Goal: Information Seeking & Learning: Learn about a topic

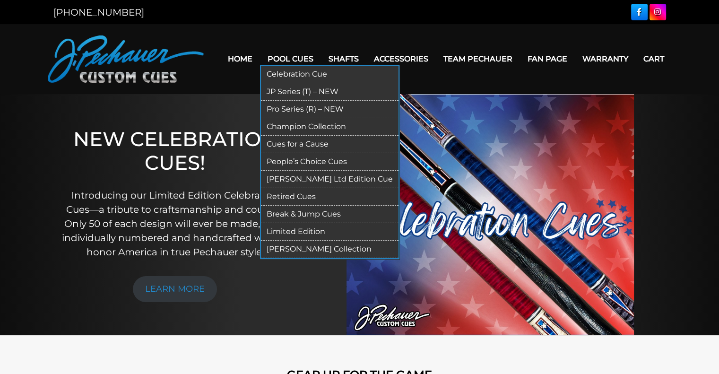
click at [296, 62] on link "Pool Cues" at bounding box center [290, 59] width 61 height 24
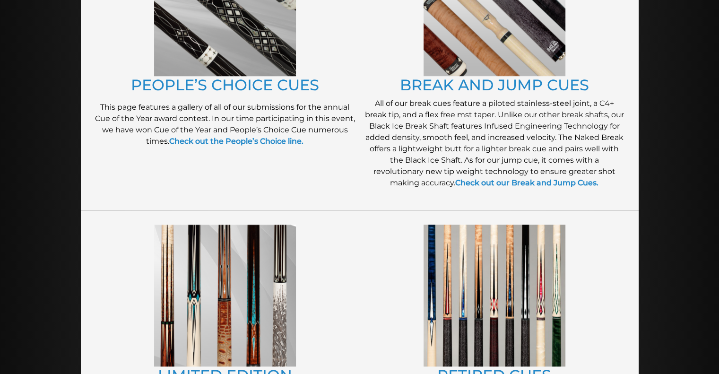
scroll to position [864, 0]
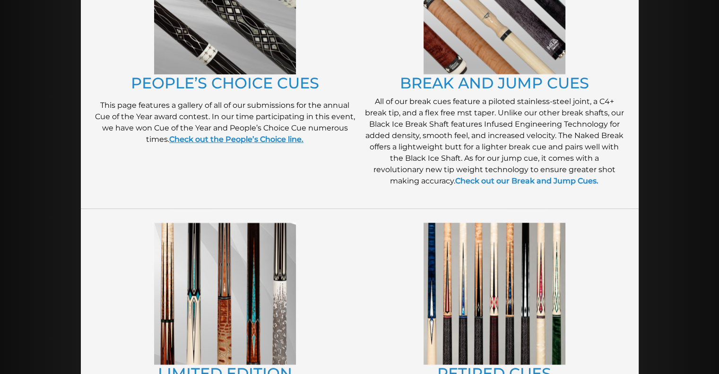
click at [233, 140] on strong "Check out the People’s Choice line." at bounding box center [236, 139] width 134 height 9
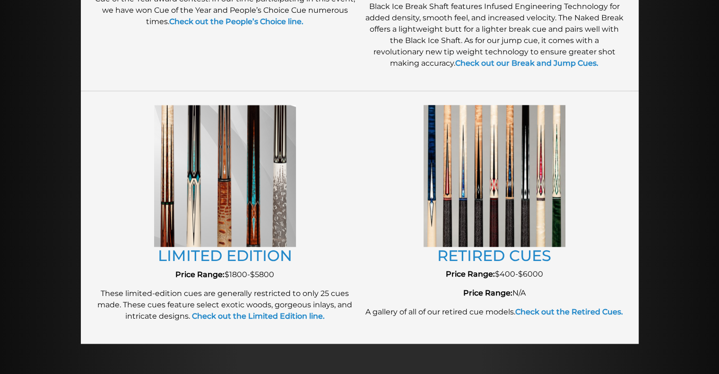
scroll to position [962, 0]
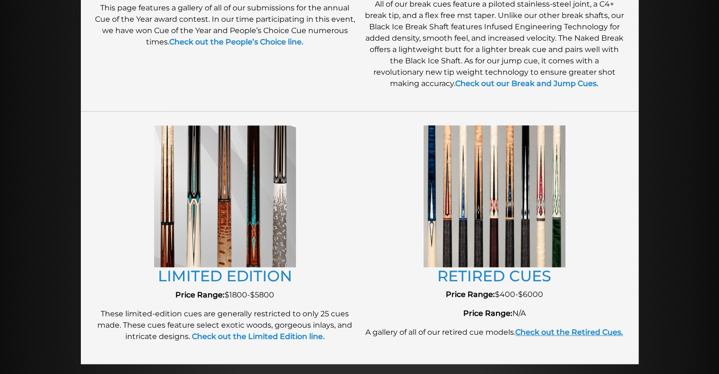
click at [584, 335] on strong "Check out the Retired Cues." at bounding box center [570, 332] width 108 height 9
click at [290, 338] on strong "Check out the Limited Edition line." at bounding box center [258, 336] width 133 height 9
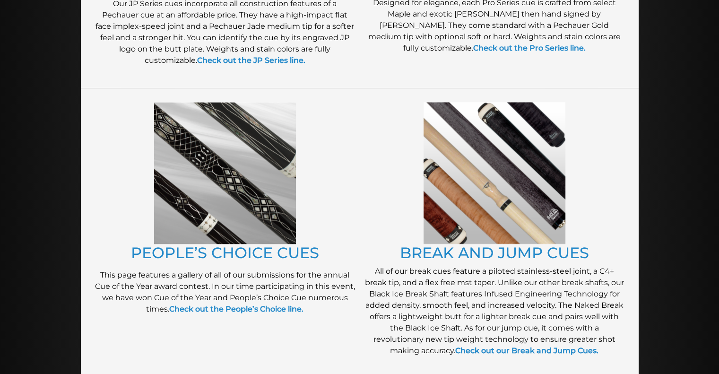
scroll to position [675, 0]
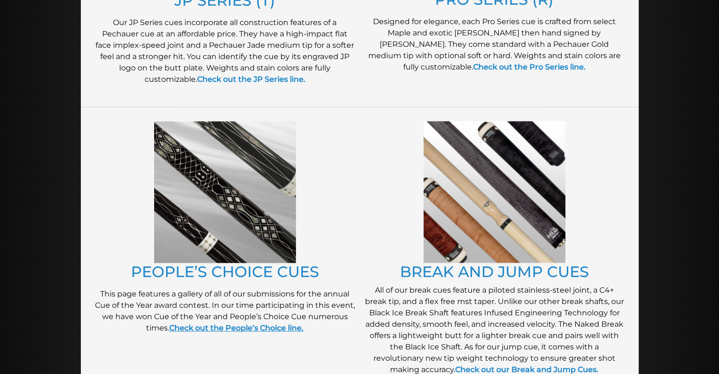
click at [257, 331] on strong "Check out the People’s Choice line." at bounding box center [236, 328] width 134 height 9
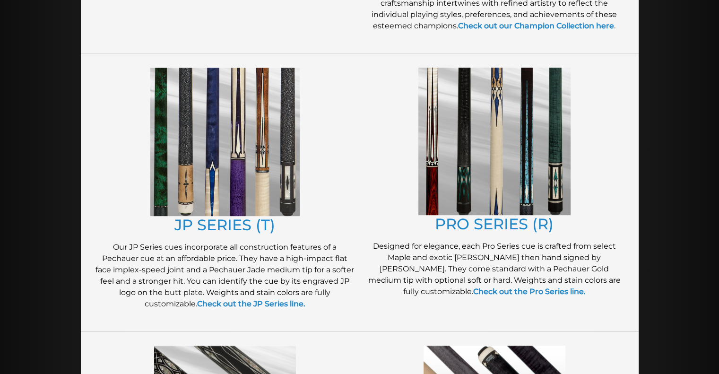
scroll to position [448, 0]
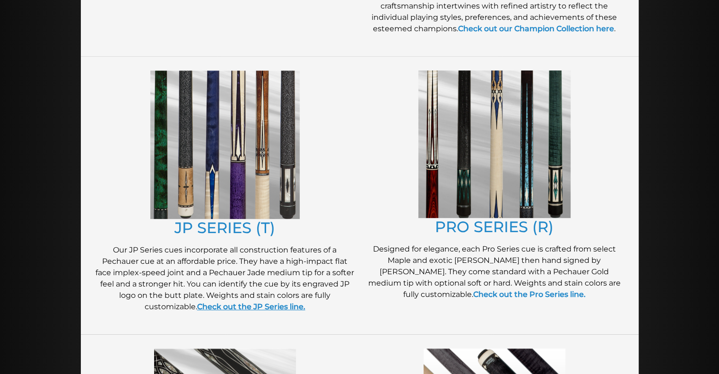
click at [274, 304] on strong "Check out the JP Series line." at bounding box center [251, 306] width 108 height 9
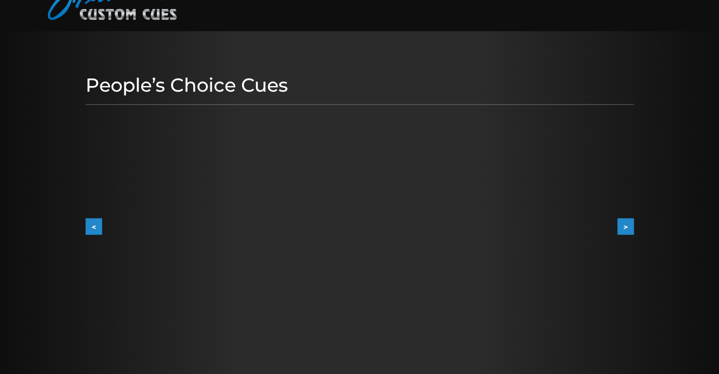
scroll to position [74, 0]
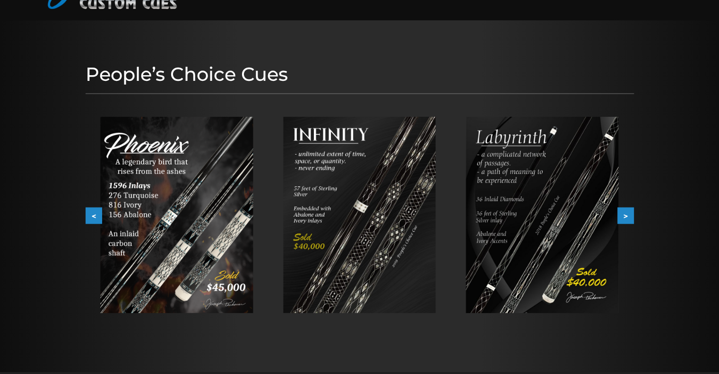
click at [619, 215] on button ">" at bounding box center [626, 216] width 17 height 17
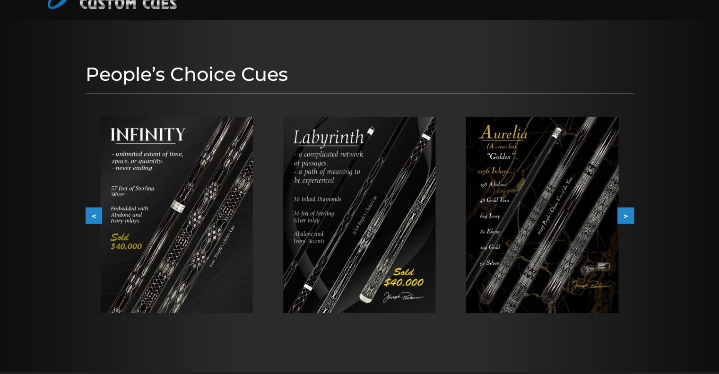
click at [628, 215] on button ">" at bounding box center [626, 216] width 17 height 17
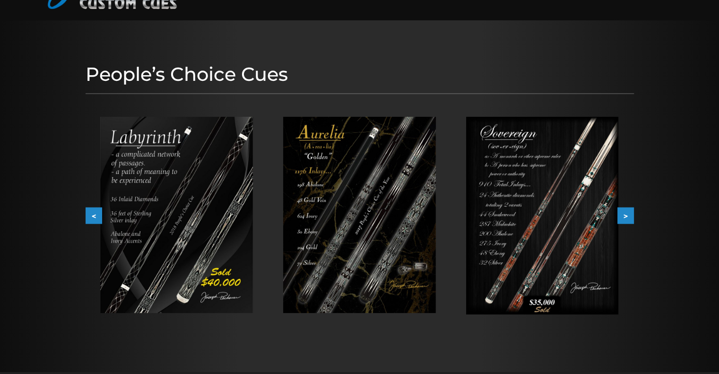
click at [628, 215] on button ">" at bounding box center [626, 216] width 17 height 17
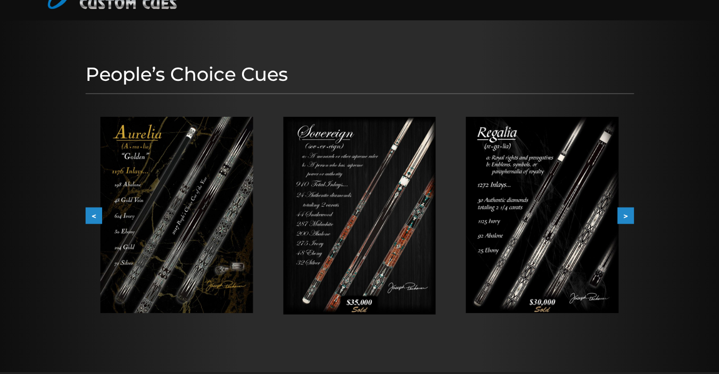
click at [628, 215] on button ">" at bounding box center [626, 216] width 17 height 17
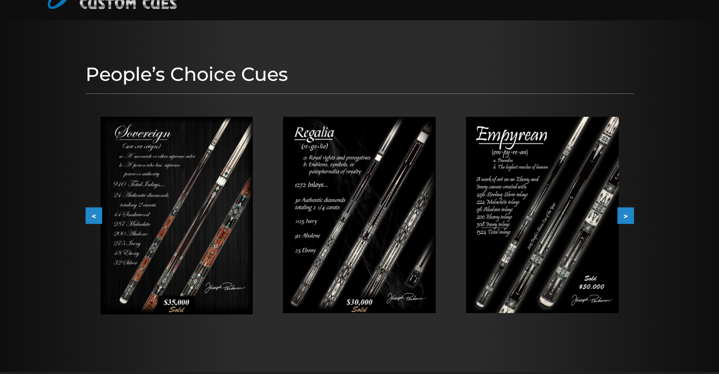
click at [628, 215] on button ">" at bounding box center [626, 216] width 17 height 17
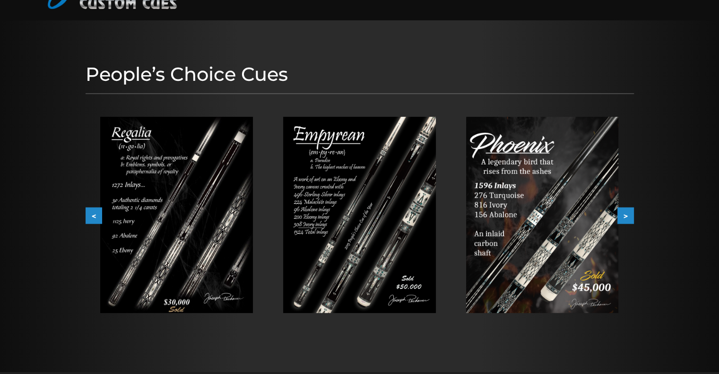
click at [628, 215] on button ">" at bounding box center [626, 216] width 17 height 17
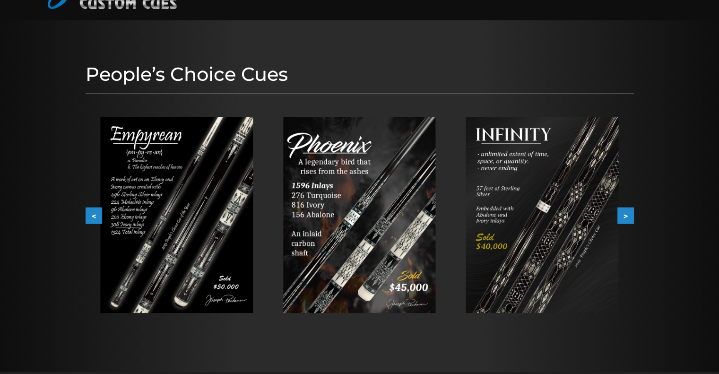
click at [628, 215] on button ">" at bounding box center [626, 216] width 17 height 17
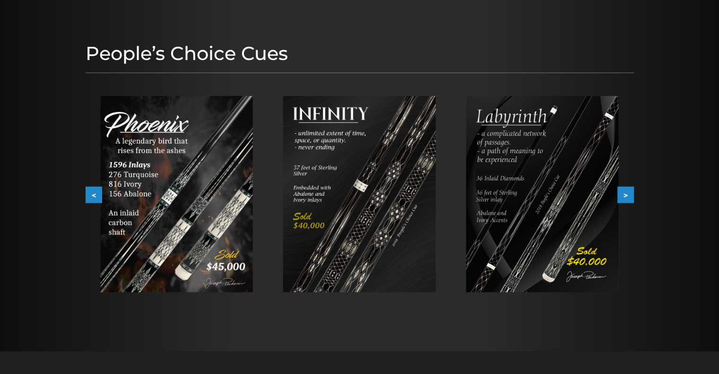
scroll to position [97, 0]
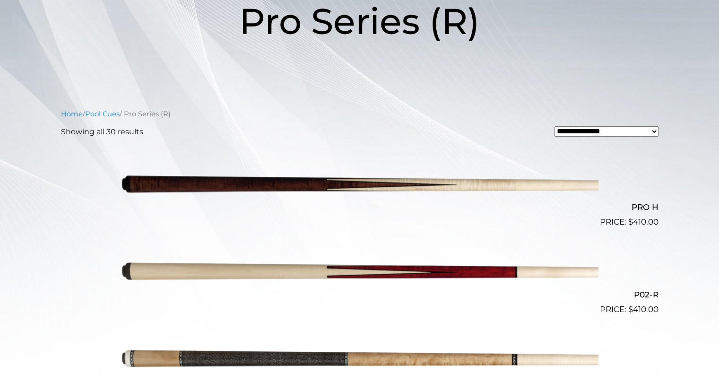
scroll to position [157, 0]
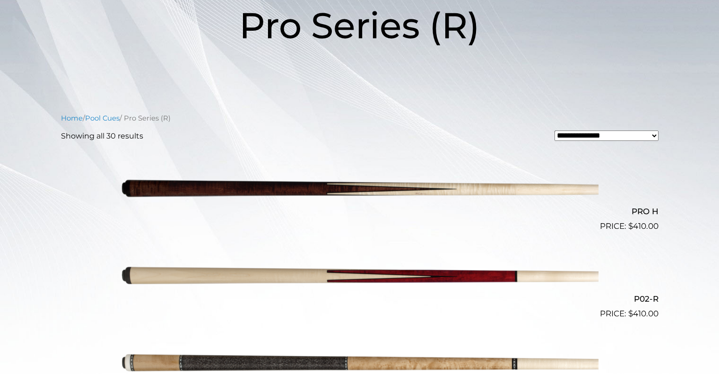
click at [623, 138] on select "**********" at bounding box center [607, 136] width 104 height 10
select select "*****"
click at [555, 131] on select "**********" at bounding box center [607, 136] width 104 height 10
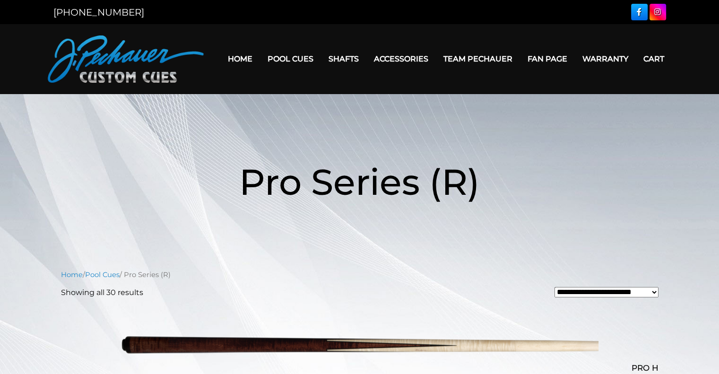
click at [694, 163] on header "Pro Series (R)" at bounding box center [359, 181] width 719 height 109
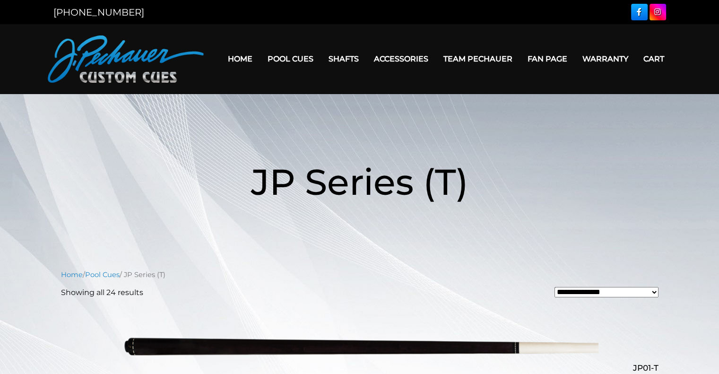
click at [624, 295] on select "**********" at bounding box center [607, 292] width 104 height 10
select select "*****"
click at [555, 287] on select "**********" at bounding box center [607, 292] width 104 height 10
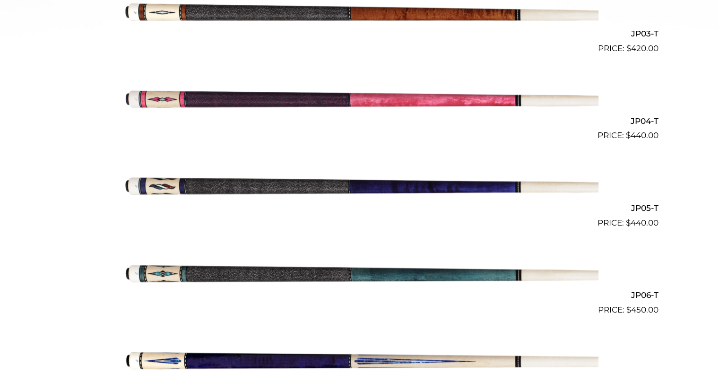
scroll to position [182, 0]
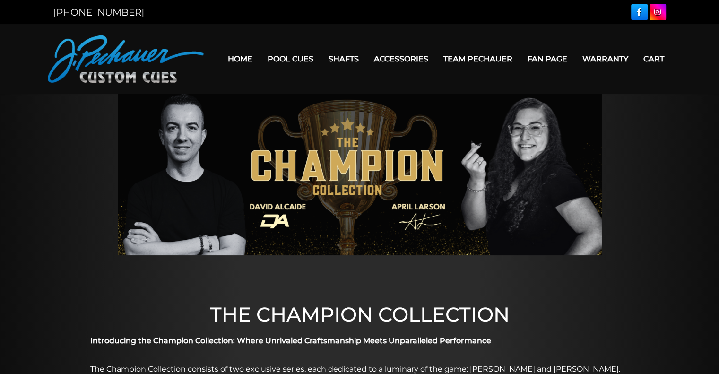
click at [666, 183] on div at bounding box center [359, 174] width 719 height 161
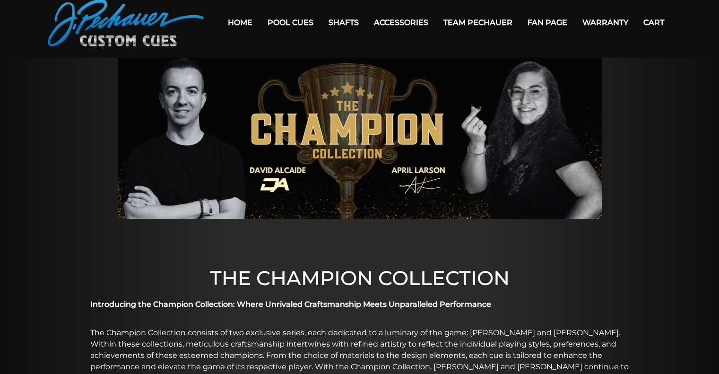
scroll to position [35, 0]
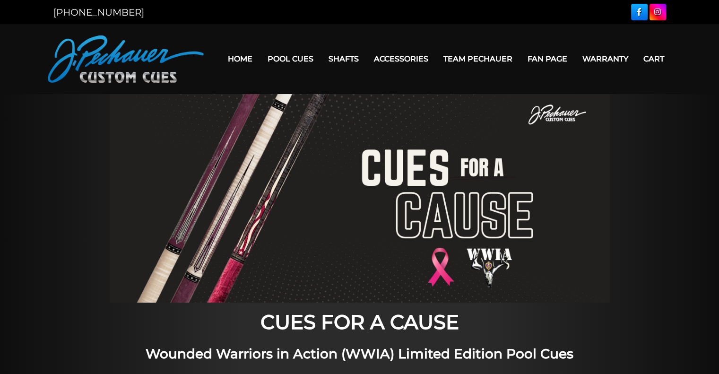
click at [677, 162] on div at bounding box center [359, 198] width 719 height 209
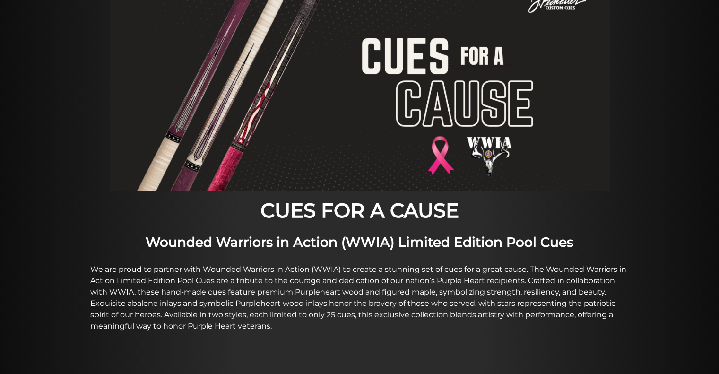
scroll to position [108, 0]
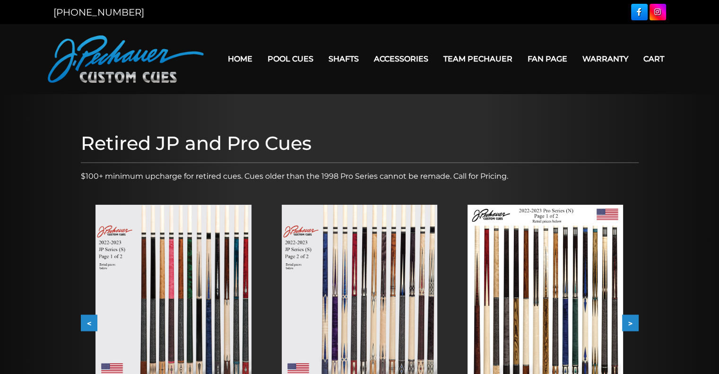
click at [657, 253] on div at bounding box center [359, 294] width 719 height 400
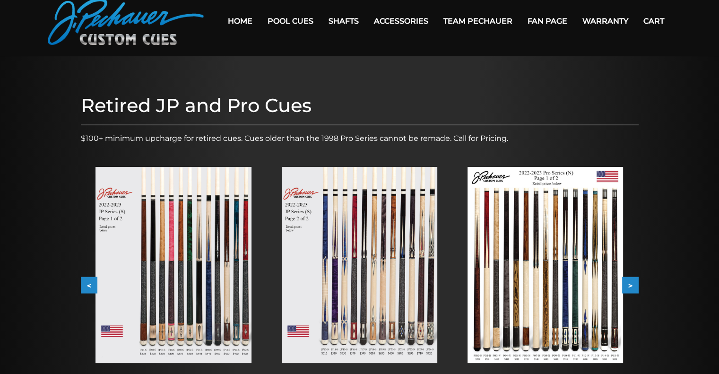
scroll to position [95, 0]
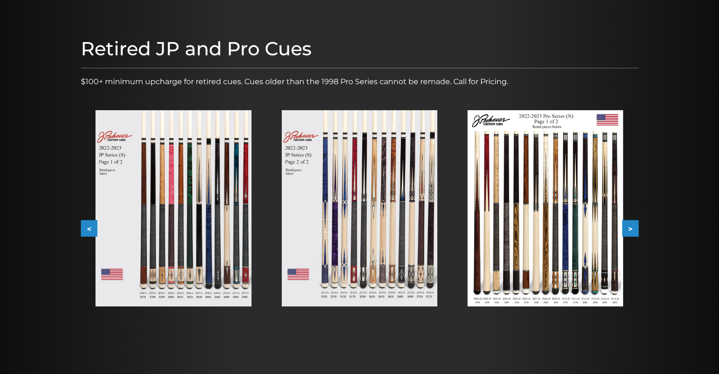
click at [635, 228] on button ">" at bounding box center [630, 228] width 17 height 17
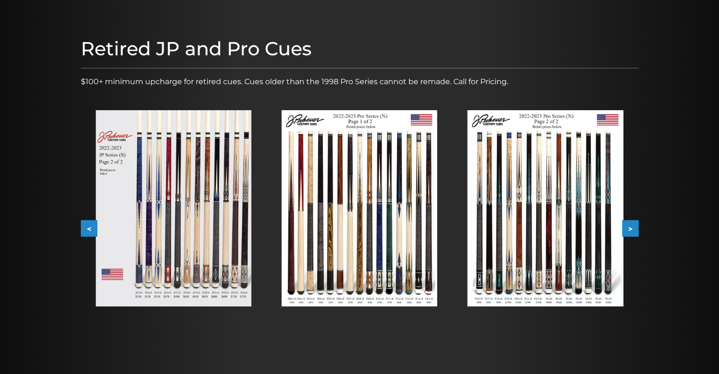
click at [635, 228] on button ">" at bounding box center [630, 228] width 17 height 17
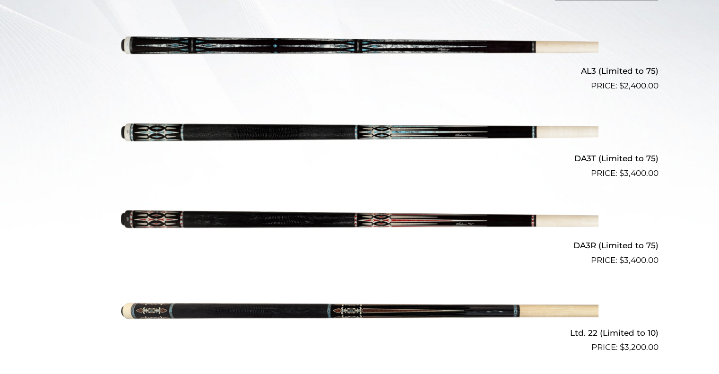
scroll to position [314, 0]
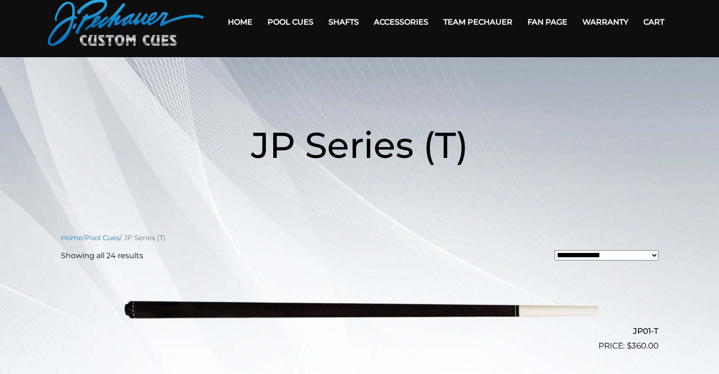
scroll to position [32, 0]
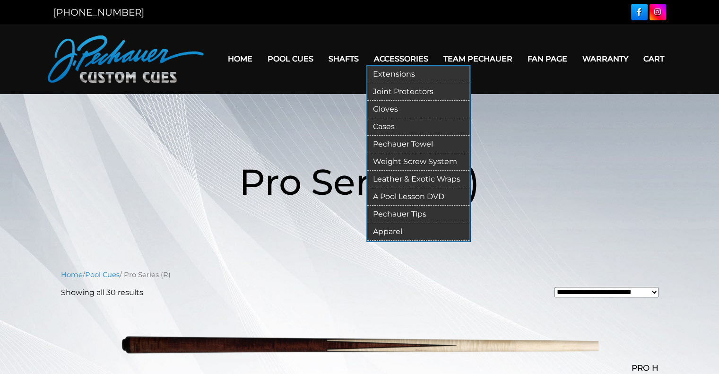
click at [397, 60] on link "Accessories" at bounding box center [402, 59] width 70 height 24
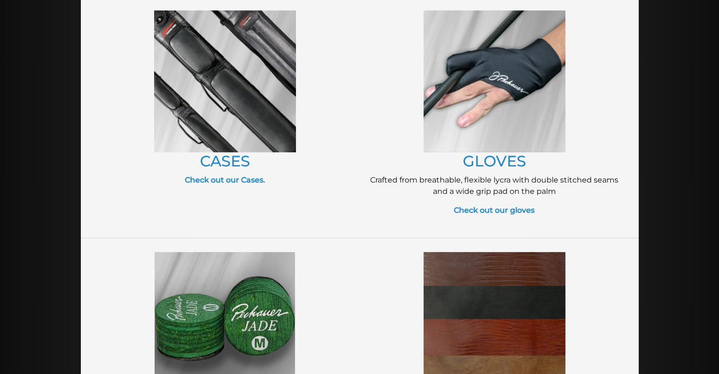
scroll to position [415, 0]
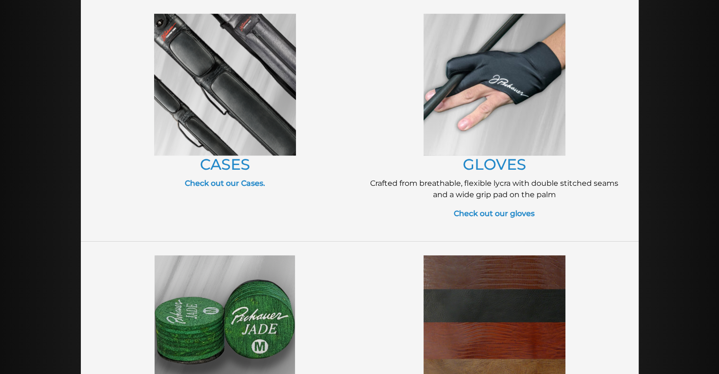
click at [233, 105] on img at bounding box center [225, 85] width 142 height 142
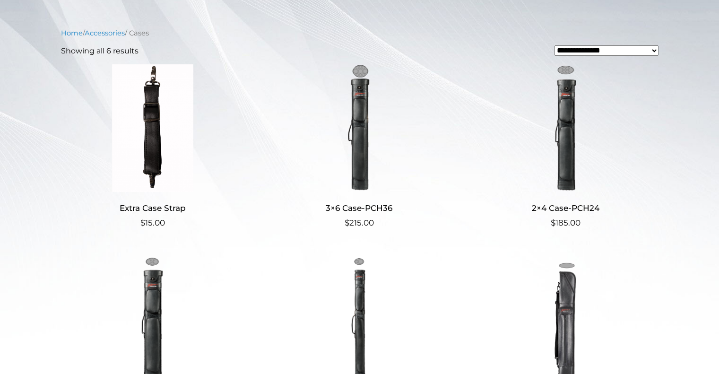
scroll to position [208, 0]
click at [147, 135] on img at bounding box center [153, 129] width 184 height 128
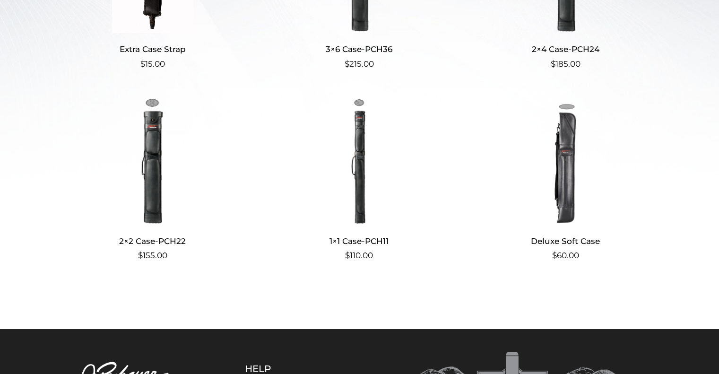
scroll to position [40, 0]
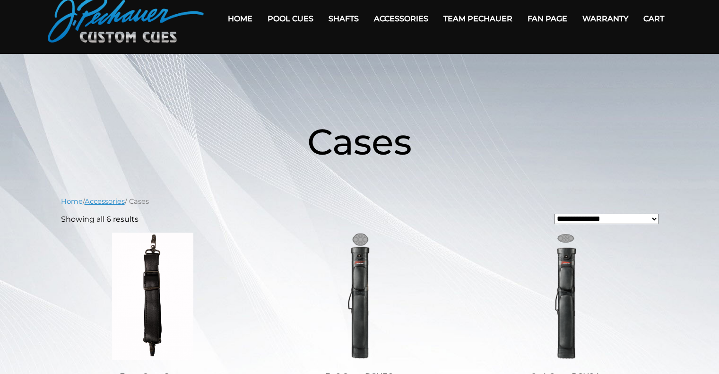
click at [99, 201] on link "Accessories" at bounding box center [105, 201] width 40 height 9
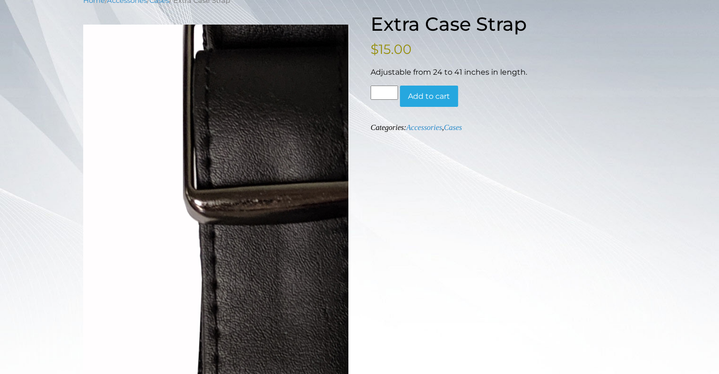
scroll to position [133, 0]
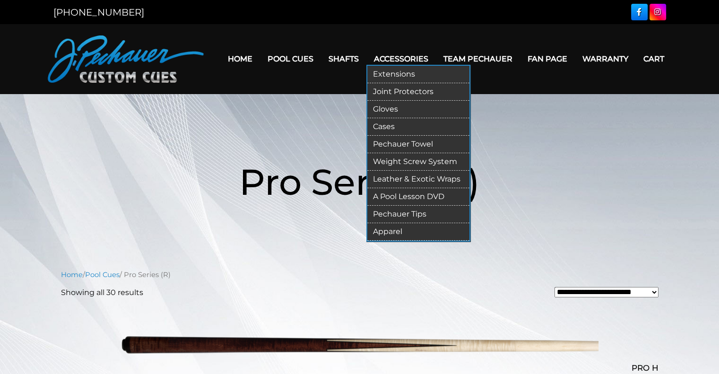
click at [411, 60] on link "Accessories" at bounding box center [402, 59] width 70 height 24
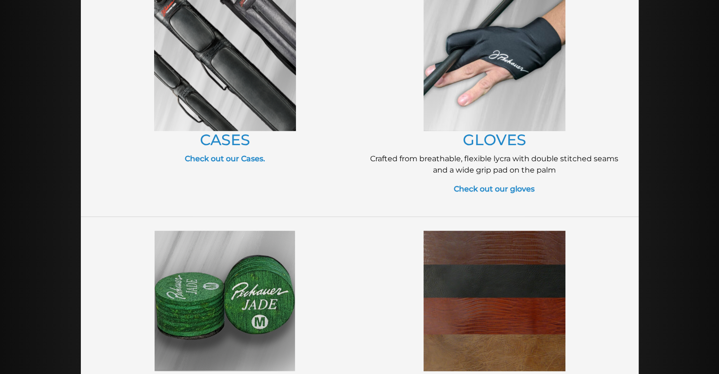
scroll to position [439, 0]
click at [511, 185] on strong "Check out our gloves" at bounding box center [494, 189] width 81 height 9
click at [228, 159] on strong "Check out our Cases." at bounding box center [225, 159] width 80 height 9
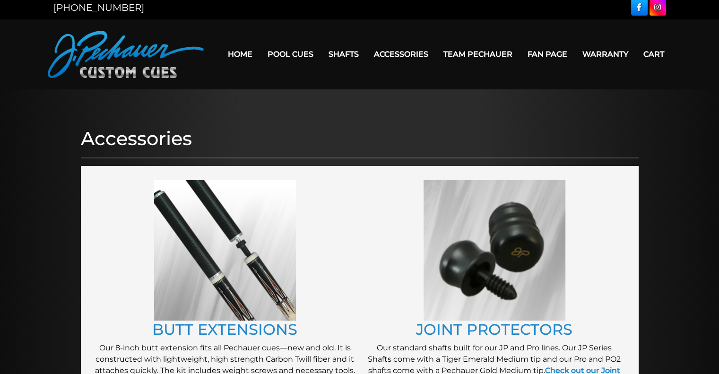
scroll to position [0, 0]
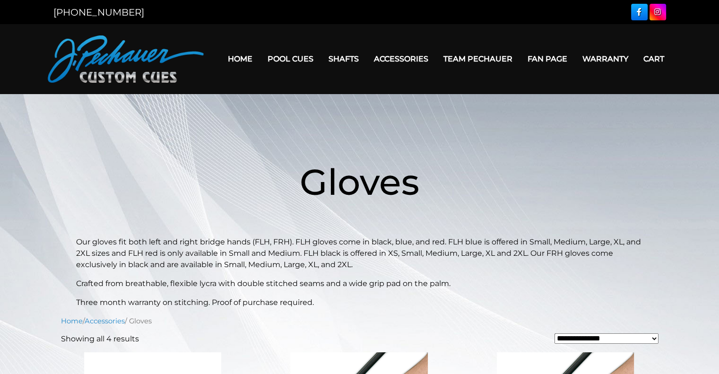
click at [646, 169] on header "Gloves Our gloves fit both left and right bridge hands (FLH, FRH). FLH gloves c…" at bounding box center [359, 217] width 719 height 181
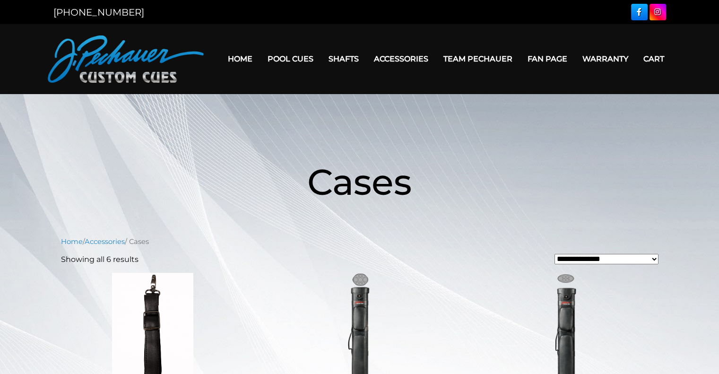
click at [674, 183] on header "Cases" at bounding box center [359, 181] width 719 height 109
